Goal: Task Accomplishment & Management: Use online tool/utility

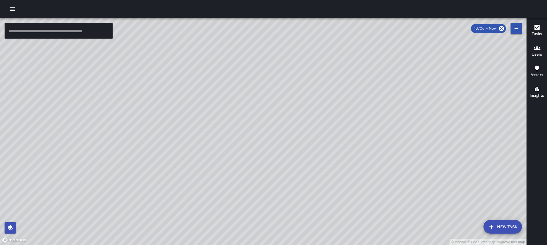
click at [10, 10] on icon "button" at bounding box center [12, 9] width 7 height 7
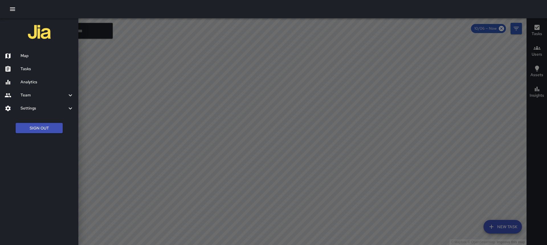
click at [35, 121] on ul "Sign Out" at bounding box center [39, 128] width 78 height 22
click at [41, 132] on button "Sign Out" at bounding box center [39, 128] width 47 height 11
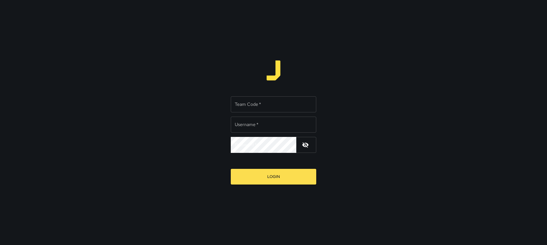
type input "*********"
click at [264, 107] on input "Team Code   *" at bounding box center [274, 104] width 86 height 16
click at [248, 109] on input "Team Code   *" at bounding box center [274, 104] width 86 height 16
type input "****"
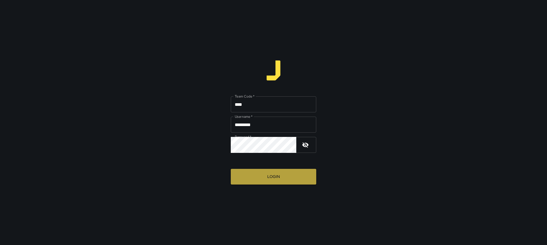
click at [270, 174] on button "Login" at bounding box center [274, 177] width 86 height 16
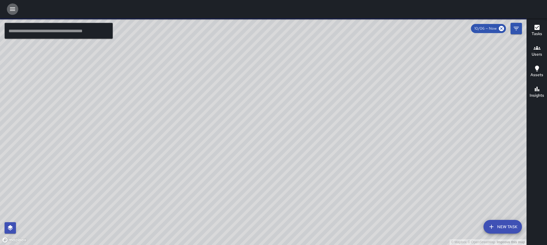
click at [16, 8] on button "button" at bounding box center [12, 8] width 11 height 11
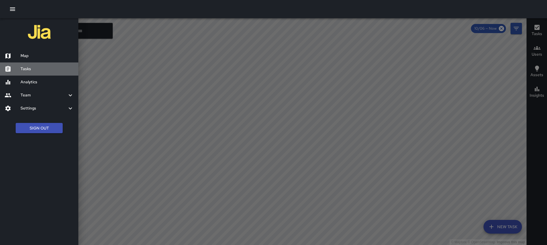
click at [29, 71] on h6 "Tasks" at bounding box center [47, 69] width 53 height 6
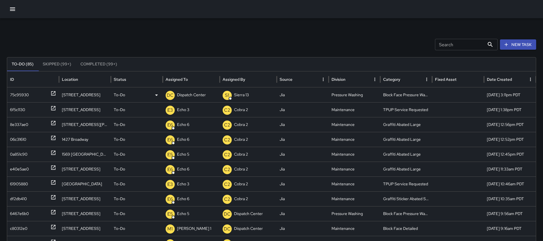
drag, startPoint x: 99, startPoint y: 95, endPoint x: 62, endPoint y: 95, distance: 37.1
click at [62, 95] on div "[STREET_ADDRESS]" at bounding box center [85, 94] width 52 height 15
copy div "[STREET_ADDRESS]"
click at [53, 92] on icon at bounding box center [53, 93] width 6 height 6
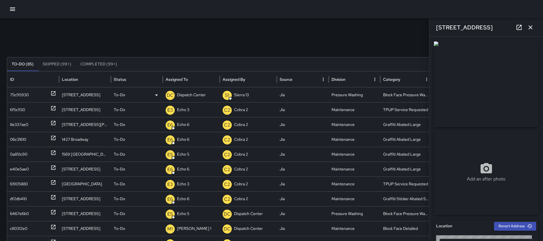
type input "**********"
click at [182, 99] on p "Dispatch Center" at bounding box center [191, 95] width 29 height 15
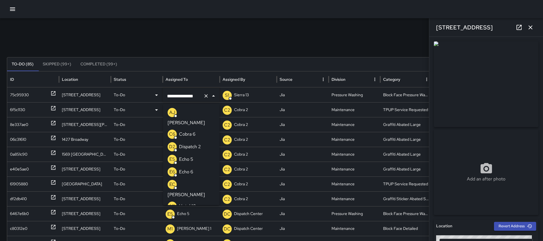
scroll to position [382, 0]
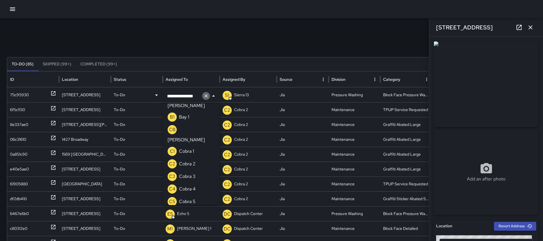
click at [205, 99] on button "Clear" at bounding box center [206, 96] width 8 height 8
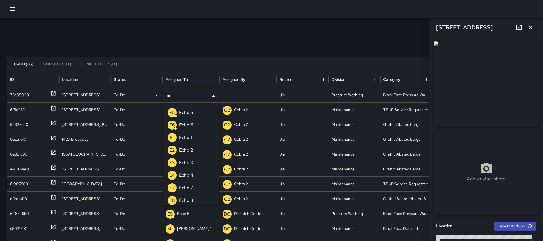
type input "***"
click at [182, 114] on p "Echo 5" at bounding box center [186, 112] width 14 height 7
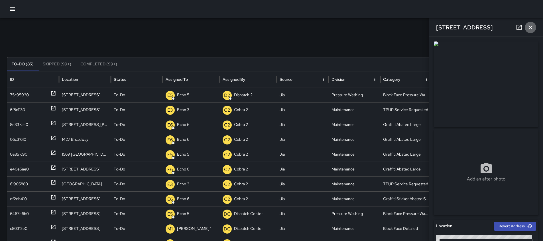
click at [534, 28] on icon "button" at bounding box center [530, 27] width 7 height 7
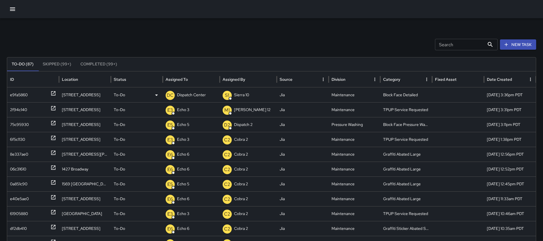
click at [52, 94] on icon at bounding box center [53, 93] width 6 height 6
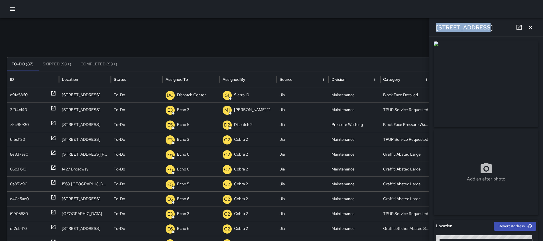
drag, startPoint x: 482, startPoint y: 25, endPoint x: 434, endPoint y: 30, distance: 48.7
click at [434, 30] on div "[STREET_ADDRESS]" at bounding box center [486, 27] width 114 height 18
copy h6 "[STREET_ADDRESS]"
click at [533, 26] on icon "button" at bounding box center [530, 27] width 7 height 7
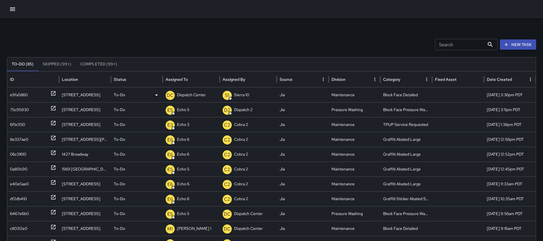
click at [46, 95] on div "e9fa5860" at bounding box center [33, 95] width 46 height 15
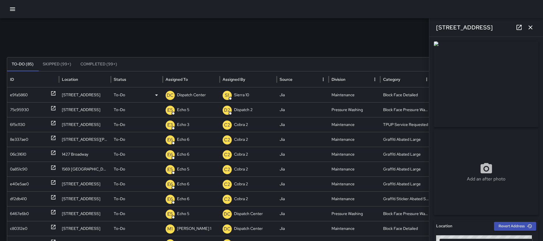
click at [181, 95] on p "Dispatch Center" at bounding box center [191, 95] width 29 height 15
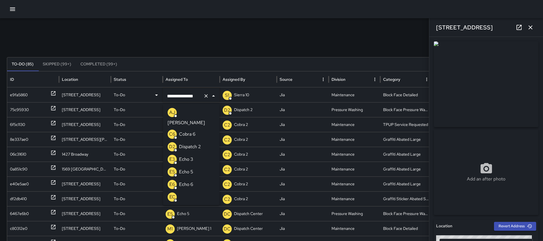
scroll to position [395, 0]
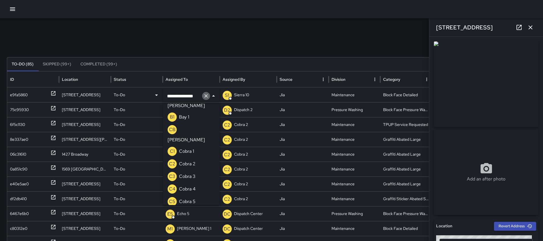
click at [204, 96] on icon "Clear" at bounding box center [206, 96] width 6 height 6
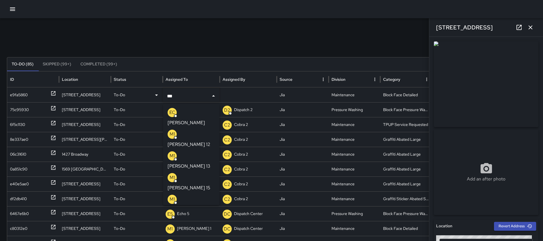
type input "****"
click at [196, 149] on li "M1 Mike 15" at bounding box center [191, 160] width 56 height 22
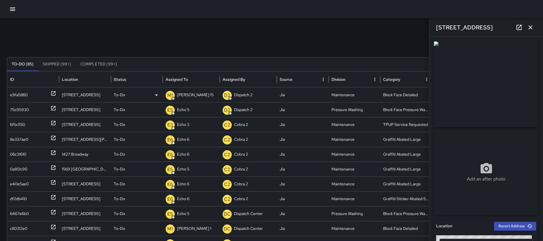
click at [534, 26] on button "button" at bounding box center [530, 27] width 11 height 11
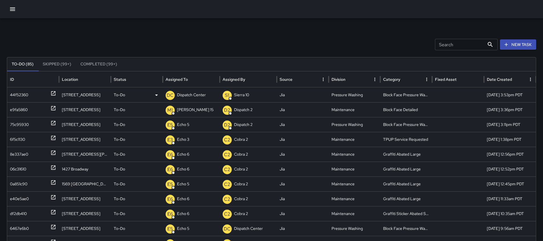
click at [199, 97] on p "Dispatch Center" at bounding box center [191, 95] width 29 height 15
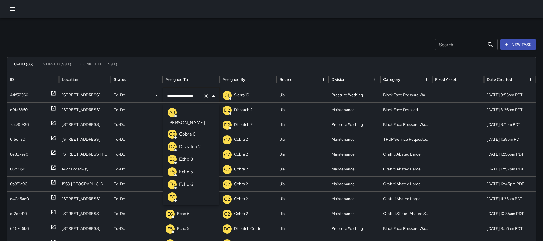
scroll to position [407, 0]
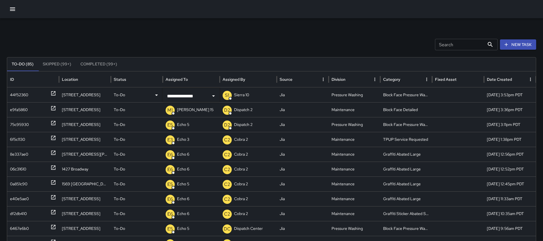
click at [56, 94] on icon at bounding box center [53, 93] width 6 height 6
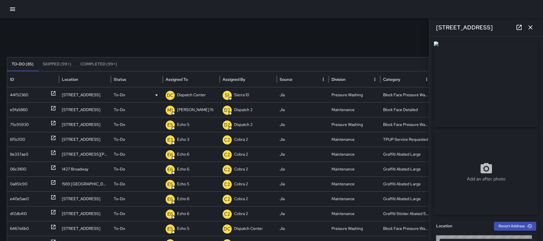
type input "**********"
click at [531, 27] on icon "button" at bounding box center [530, 27] width 7 height 7
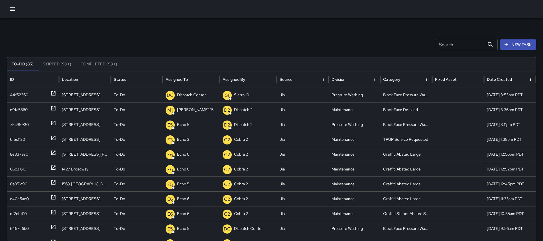
click at [192, 95] on p "Dispatch Center" at bounding box center [191, 95] width 29 height 15
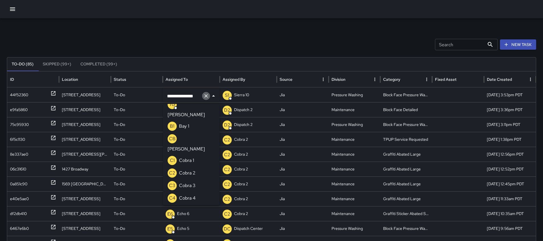
click at [206, 95] on icon "Clear" at bounding box center [206, 96] width 6 height 6
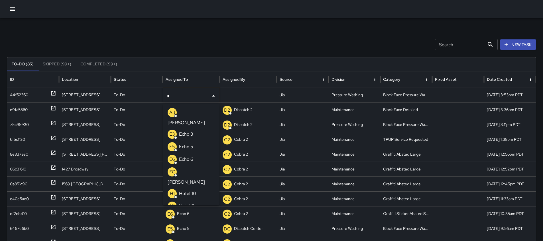
type input "**"
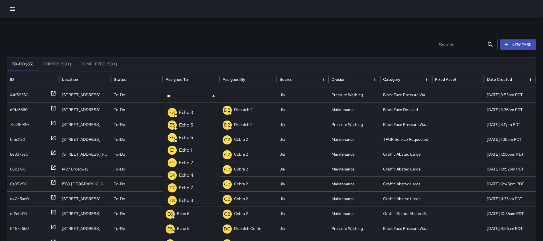
click at [196, 128] on li "E5 Echo 5" at bounding box center [191, 125] width 56 height 13
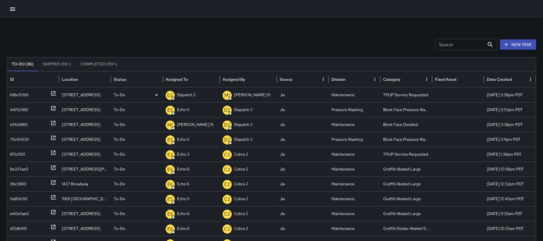
click at [193, 96] on p "Dispatch 2" at bounding box center [186, 95] width 19 height 15
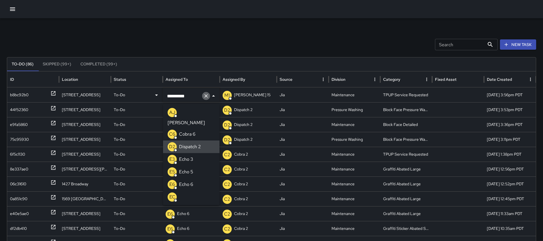
click at [205, 95] on icon "Clear" at bounding box center [206, 96] width 6 height 6
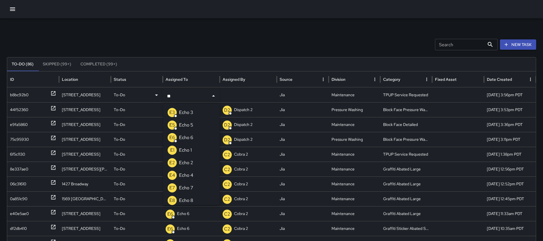
type input "***"
click at [196, 110] on li "E3 Echo 3" at bounding box center [191, 112] width 56 height 13
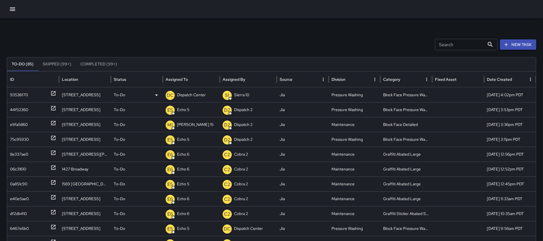
click at [54, 94] on icon at bounding box center [53, 93] width 6 height 6
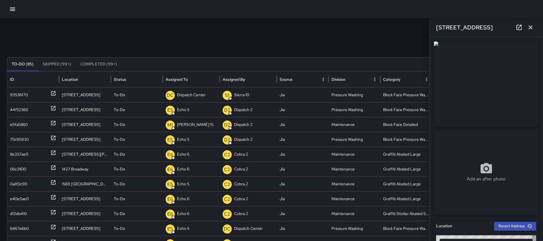
type input "**********"
click at [535, 28] on button "button" at bounding box center [530, 27] width 11 height 11
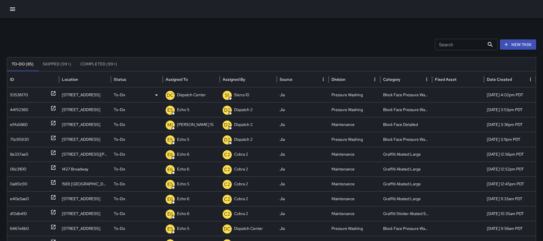
click at [195, 94] on p "Dispatch Center" at bounding box center [191, 95] width 29 height 15
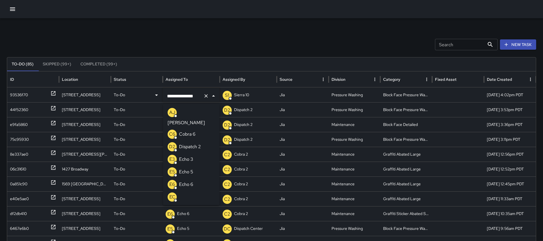
scroll to position [407, 0]
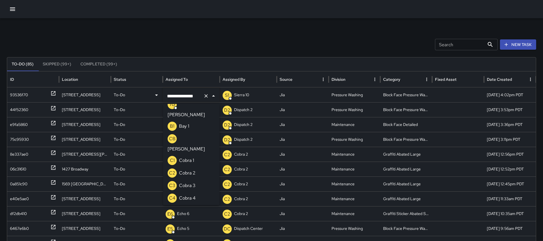
click at [207, 95] on icon "Clear" at bounding box center [205, 95] width 3 height 3
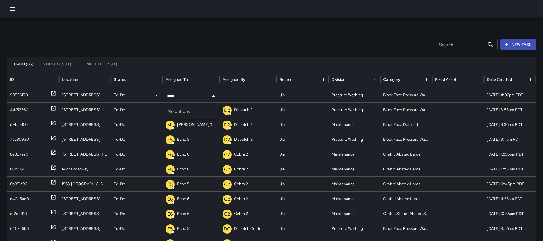
type input "***"
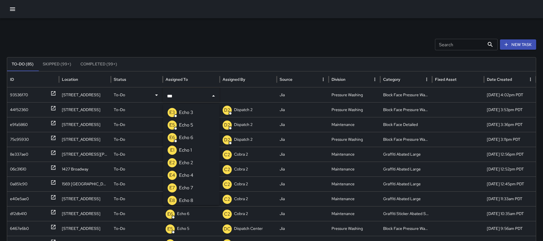
click at [186, 128] on p "Echo 5" at bounding box center [186, 124] width 14 height 7
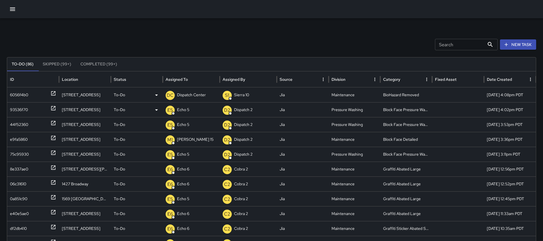
click at [54, 91] on icon at bounding box center [53, 93] width 4 height 4
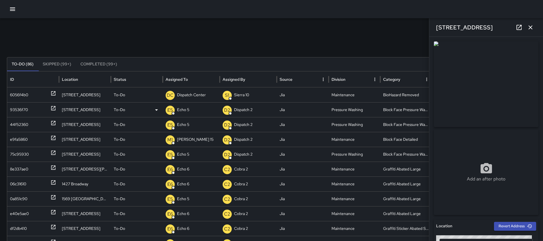
click at [533, 25] on icon "button" at bounding box center [530, 27] width 7 height 7
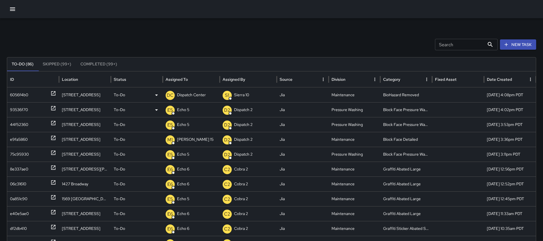
drag, startPoint x: 100, startPoint y: 96, endPoint x: 63, endPoint y: 95, distance: 37.3
click at [62, 95] on div "1624 Franklin Street" at bounding box center [85, 94] width 52 height 15
copy div "1624 Franklin Street"
click at [203, 94] on p "Dispatch Center" at bounding box center [191, 95] width 29 height 15
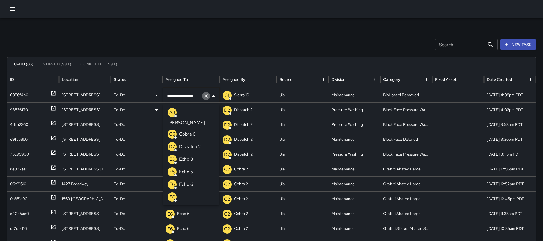
click at [207, 97] on icon "Clear" at bounding box center [205, 95] width 3 height 3
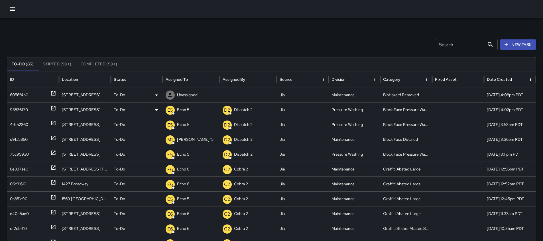
click at [185, 91] on p "Unassigned" at bounding box center [187, 95] width 21 height 15
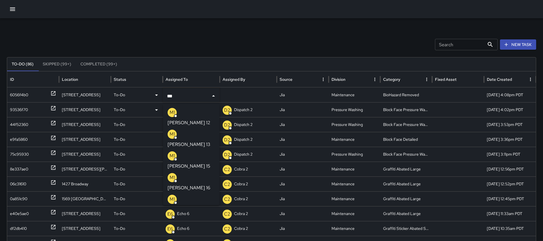
type input "****"
click at [190, 162] on p "[PERSON_NAME] 15" at bounding box center [189, 165] width 43 height 7
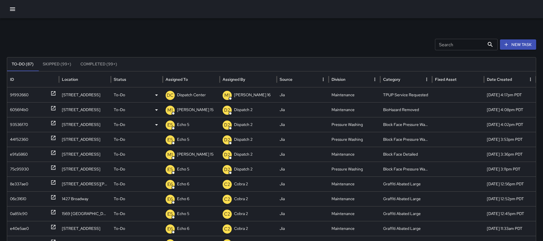
click at [190, 93] on p "Dispatch Center" at bounding box center [191, 95] width 29 height 15
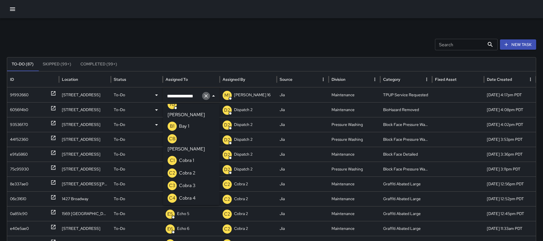
click at [204, 95] on icon "Clear" at bounding box center [206, 96] width 6 height 6
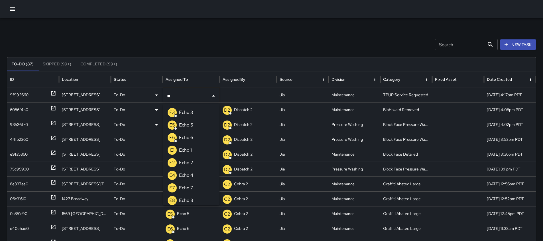
type input "***"
click at [198, 109] on li "E3 Echo 3" at bounding box center [191, 112] width 56 height 13
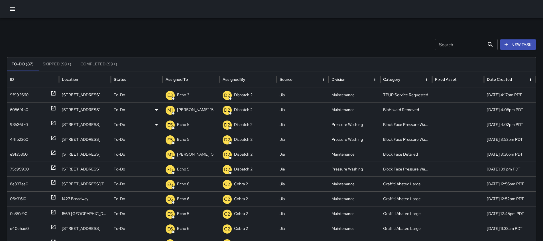
click at [120, 124] on div "93536f70 1437 Franklin Street To-Do E5 Echo 5 D2 Dispatch 2 Jia Pressure Washin…" at bounding box center [273, 124] width 533 height 15
click at [324, 46] on div "Search Search New Task" at bounding box center [271, 44] width 529 height 11
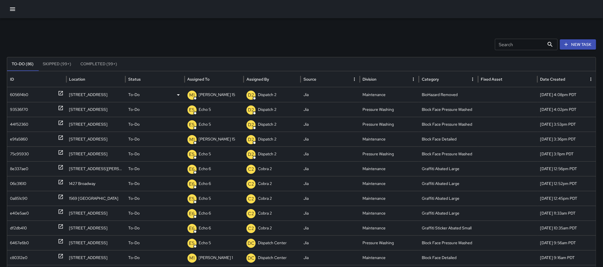
click at [15, 8] on icon "button" at bounding box center [12, 8] width 5 height 3
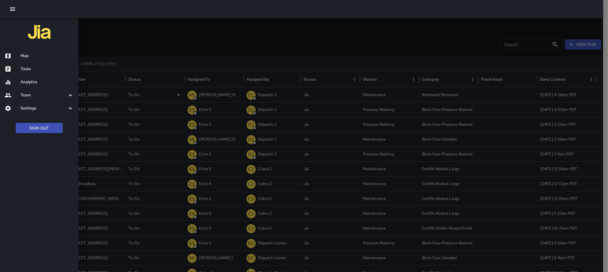
click at [32, 126] on button "Sign Out" at bounding box center [39, 128] width 47 height 11
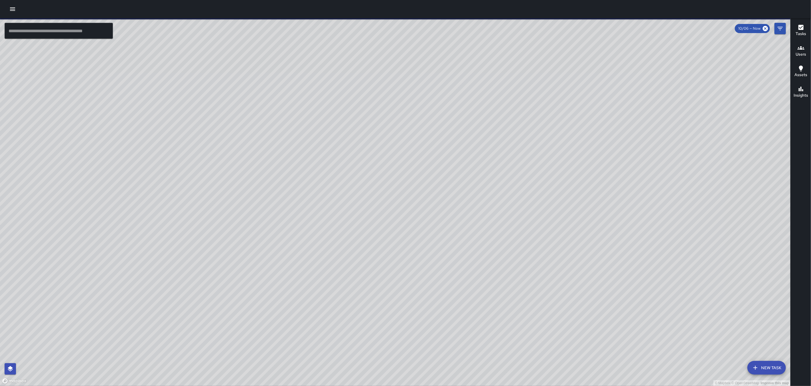
drag, startPoint x: 395, startPoint y: 252, endPoint x: 434, endPoint y: 200, distance: 64.8
click at [434, 200] on div "© Mapbox © OpenStreetMap Improve this map" at bounding box center [395, 202] width 790 height 368
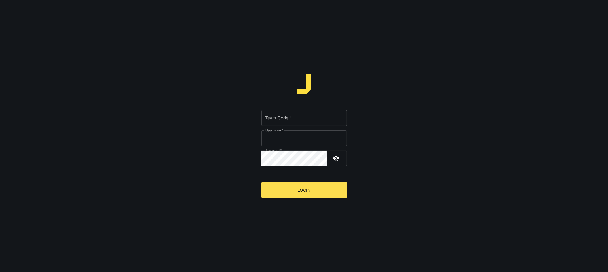
type input "*********"
click at [275, 122] on input "Team Code   *" at bounding box center [304, 118] width 86 height 16
type input "****"
click at [320, 186] on button "Login" at bounding box center [304, 190] width 86 height 16
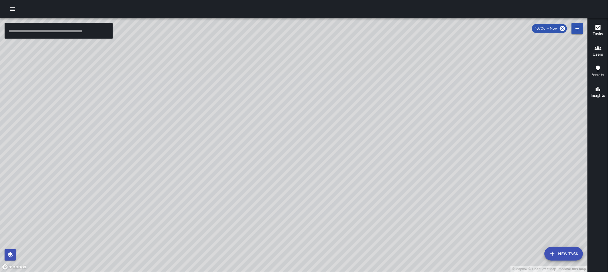
click at [19, 6] on div at bounding box center [304, 9] width 608 height 18
click at [19, 7] on div at bounding box center [304, 9] width 608 height 18
click at [13, 9] on icon "button" at bounding box center [12, 8] width 5 height 3
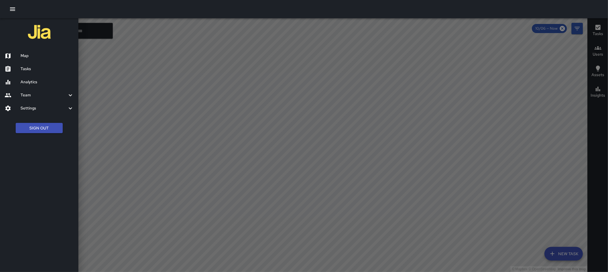
click at [38, 70] on h6 "Tasks" at bounding box center [47, 69] width 53 height 6
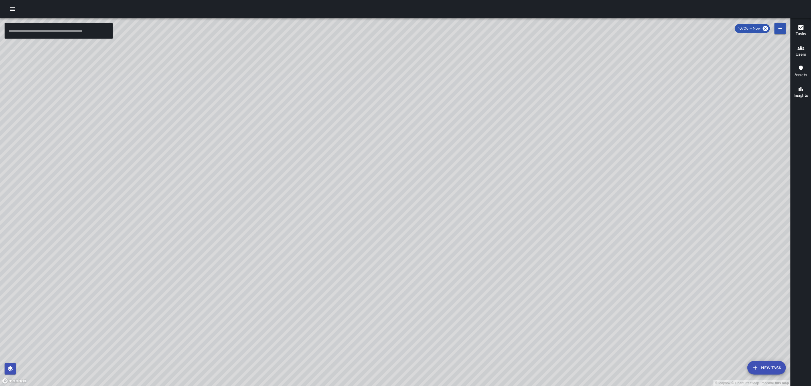
drag, startPoint x: 454, startPoint y: 212, endPoint x: 492, endPoint y: 181, distance: 48.5
click at [503, 140] on div "© Mapbox © OpenStreetMap Improve this map" at bounding box center [395, 202] width 790 height 368
drag, startPoint x: 488, startPoint y: 169, endPoint x: 497, endPoint y: 153, distance: 18.0
click at [497, 154] on div "© Mapbox © OpenStreetMap Improve this map" at bounding box center [395, 202] width 790 height 368
drag, startPoint x: 460, startPoint y: 192, endPoint x: 485, endPoint y: 178, distance: 28.7
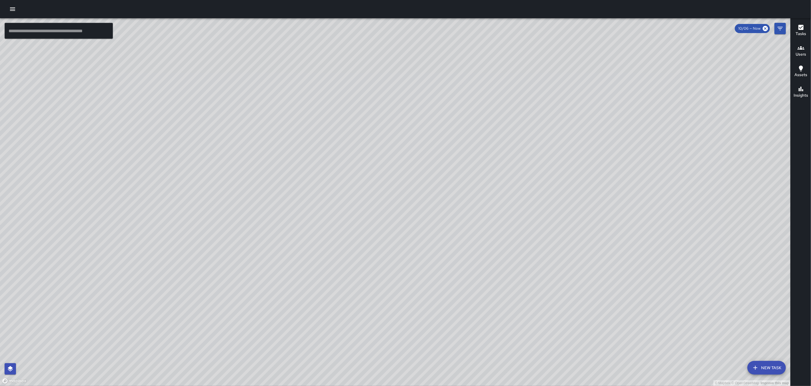
click at [485, 178] on div "© Mapbox © OpenStreetMap Improve this map" at bounding box center [395, 202] width 790 height 368
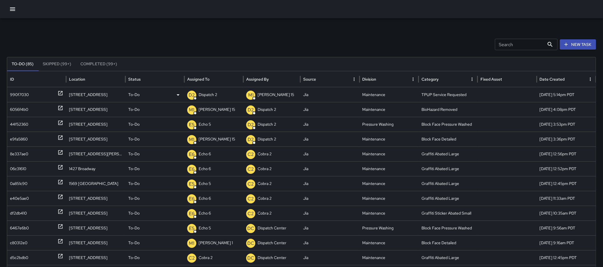
click at [203, 97] on p "Dispatch 2" at bounding box center [208, 95] width 19 height 15
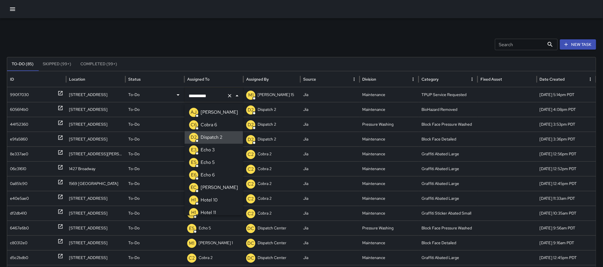
click at [230, 99] on button "Clear" at bounding box center [230, 96] width 8 height 8
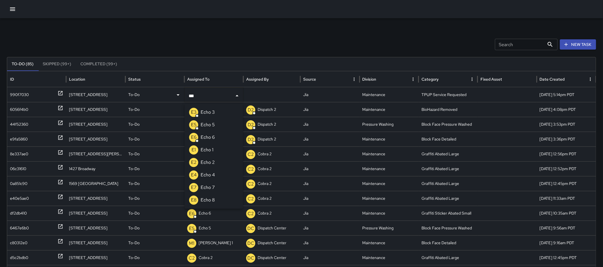
type input "****"
click at [216, 108] on li "E3 Echo 3" at bounding box center [214, 112] width 58 height 13
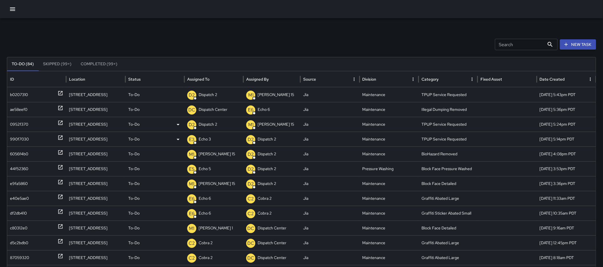
click at [215, 123] on p "Dispatch 2" at bounding box center [208, 124] width 19 height 15
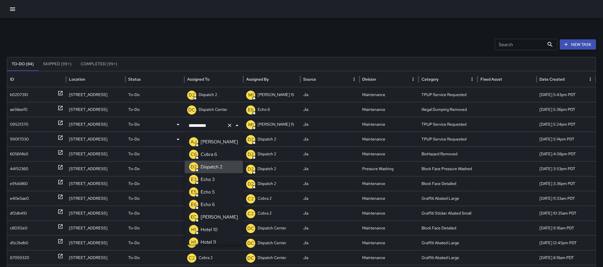
click at [229, 125] on icon "Clear" at bounding box center [229, 125] width 3 height 3
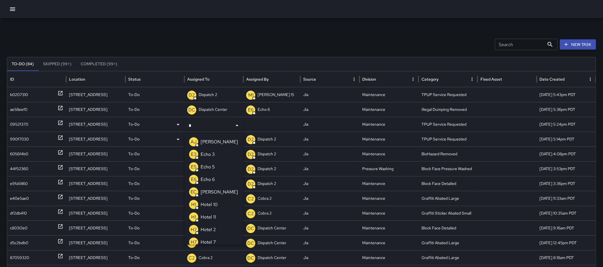
type input "**"
click at [212, 142] on p "Echo 3" at bounding box center [208, 142] width 14 height 7
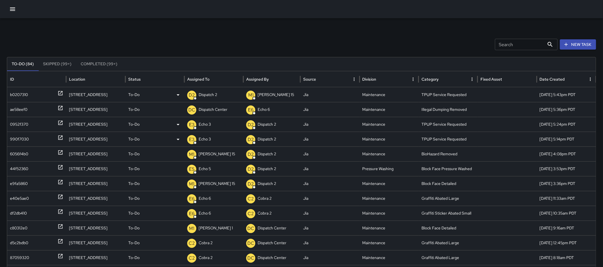
click at [204, 97] on p "Dispatch 2" at bounding box center [208, 95] width 19 height 15
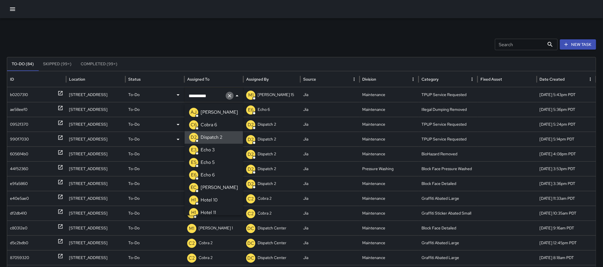
click at [230, 97] on icon "Clear" at bounding box center [230, 96] width 6 height 6
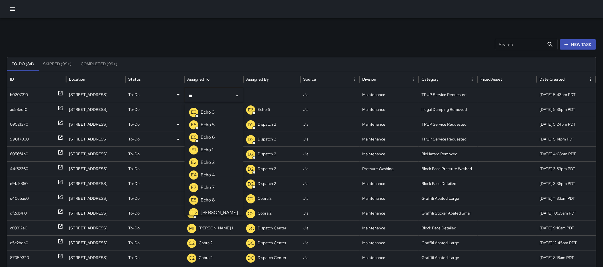
type input "***"
click at [218, 109] on li "E3 Echo 3" at bounding box center [214, 112] width 58 height 13
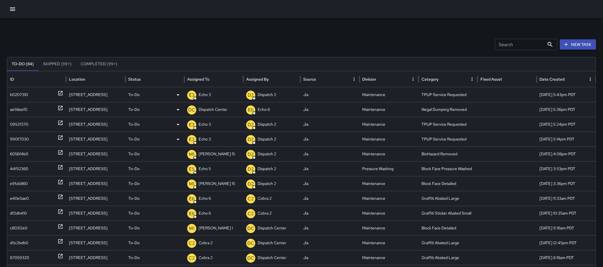
click at [63, 104] on div at bounding box center [61, 109] width 6 height 15
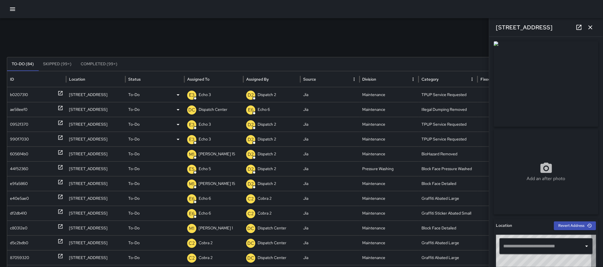
type input "**********"
click at [592, 27] on icon "button" at bounding box center [590, 27] width 7 height 7
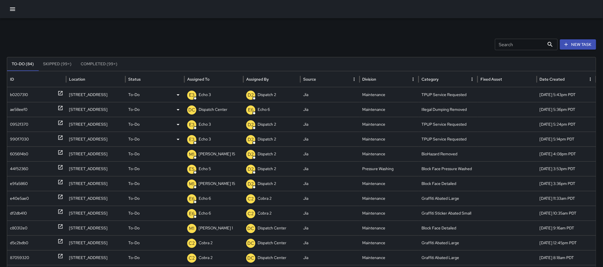
click at [59, 106] on icon at bounding box center [61, 108] width 6 height 6
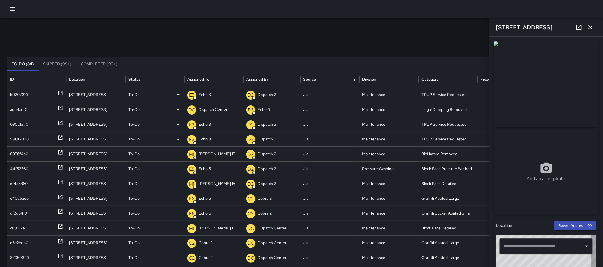
type input "**********"
click at [575, 27] on link at bounding box center [579, 27] width 11 height 11
click at [210, 107] on p "Dispatch Center" at bounding box center [213, 109] width 29 height 15
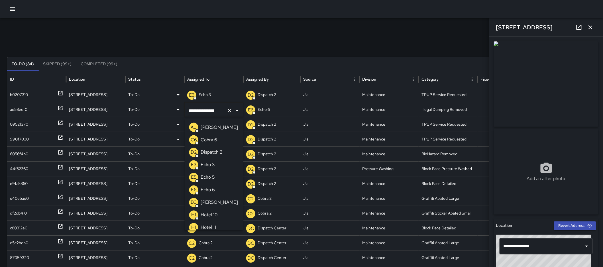
scroll to position [378, 0]
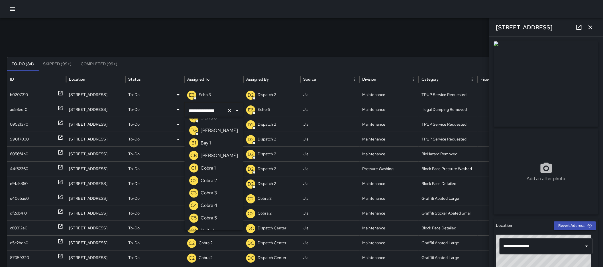
click at [230, 109] on icon "Clear" at bounding box center [230, 111] width 6 height 6
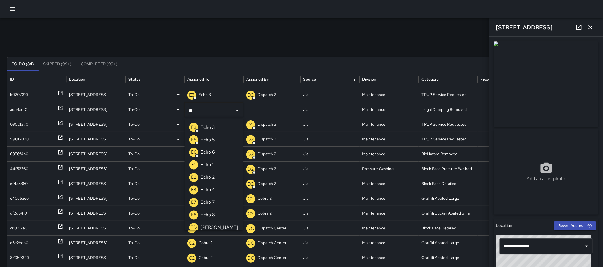
type input "***"
click at [224, 124] on li "E3 Echo 3" at bounding box center [214, 127] width 58 height 13
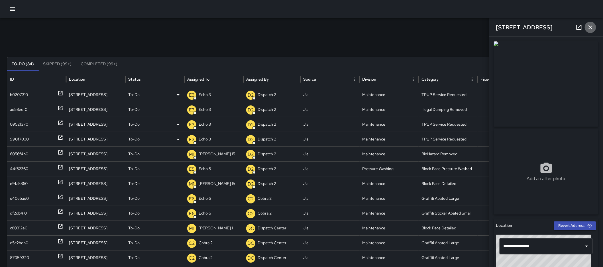
click at [589, 30] on icon "button" at bounding box center [590, 27] width 7 height 7
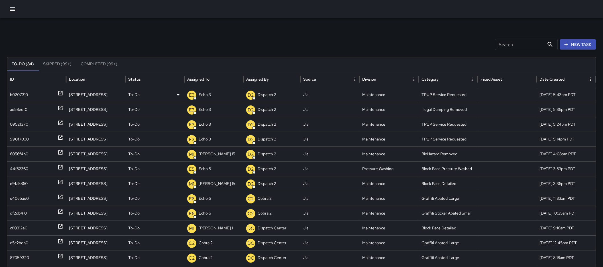
click at [60, 94] on icon at bounding box center [61, 93] width 6 height 6
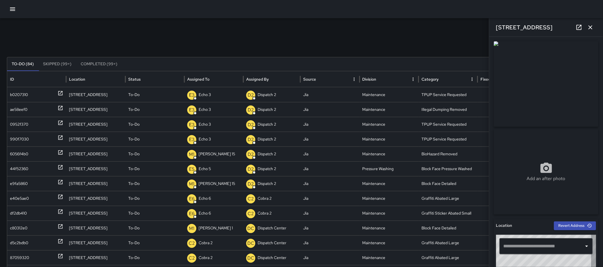
type input "**********"
click at [594, 25] on button "button" at bounding box center [590, 27] width 11 height 11
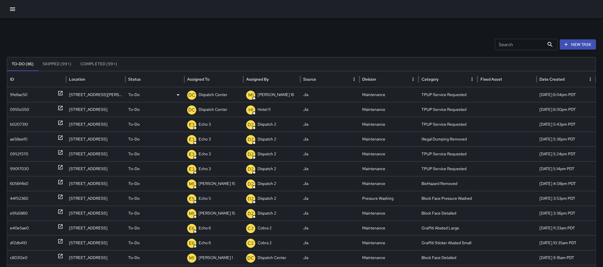
click at [212, 95] on p "Dispatch Center" at bounding box center [213, 95] width 29 height 15
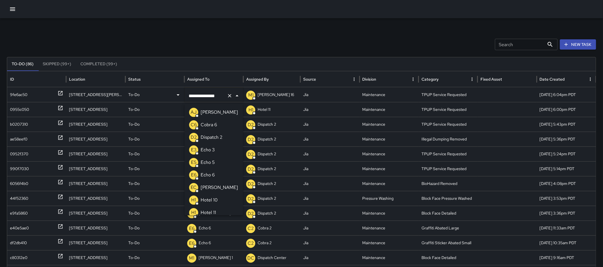
scroll to position [365, 0]
click at [227, 96] on icon "Clear" at bounding box center [230, 96] width 6 height 6
type input "***"
click at [215, 109] on li "E3 Echo 3" at bounding box center [214, 112] width 58 height 13
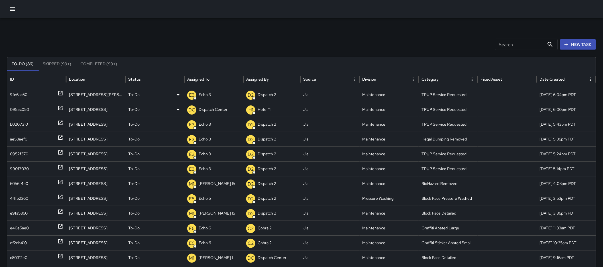
click at [226, 106] on p "Dispatch Center" at bounding box center [213, 109] width 29 height 15
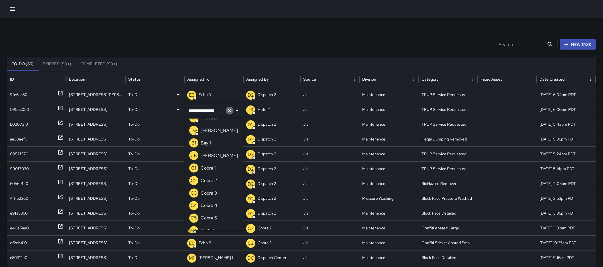
click at [231, 110] on icon "Clear" at bounding box center [230, 111] width 6 height 6
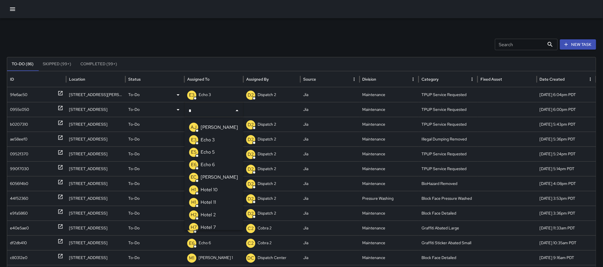
type input "**"
click at [214, 124] on p "Echo 3" at bounding box center [208, 127] width 14 height 7
